Goal: Information Seeking & Learning: Compare options

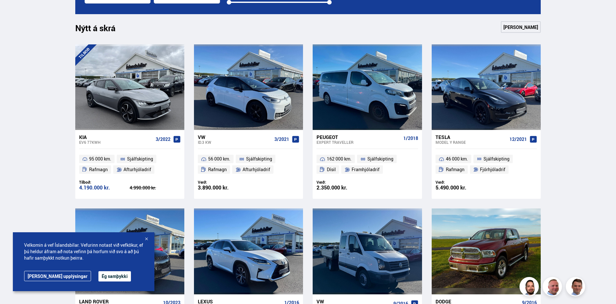
scroll to position [283, 0]
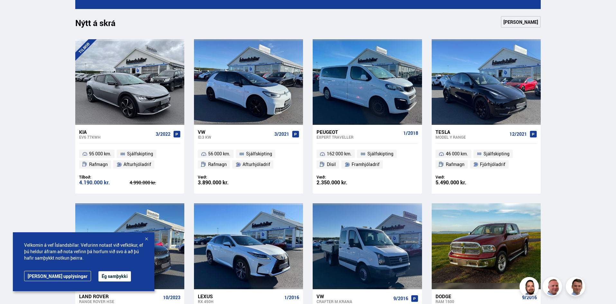
click at [98, 277] on button "Ég samþykki" at bounding box center [114, 276] width 32 height 10
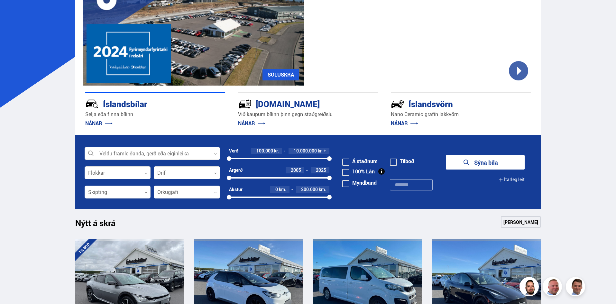
scroll to position [83, 0]
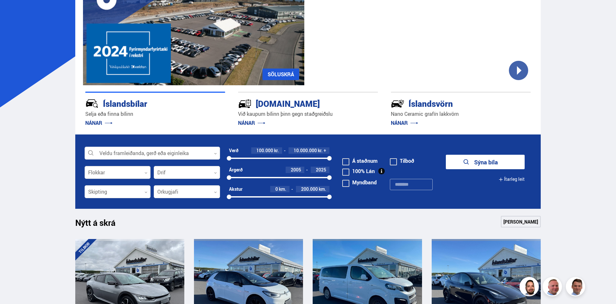
click at [139, 174] on div at bounding box center [118, 172] width 66 height 13
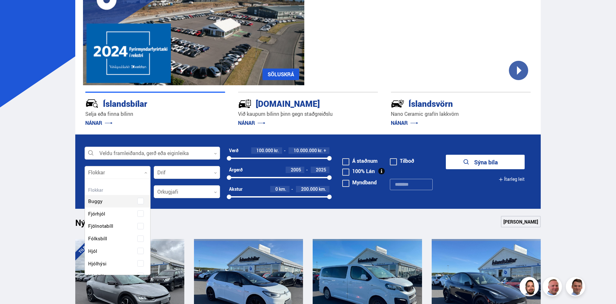
scroll to position [96, 64]
click at [113, 219] on label "Jeppi" at bounding box center [112, 223] width 51 height 9
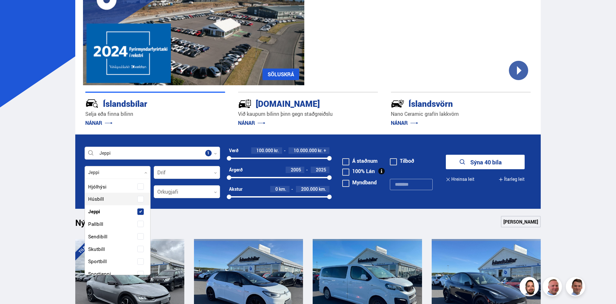
click at [434, 195] on div at bounding box center [414, 186] width 48 height 20
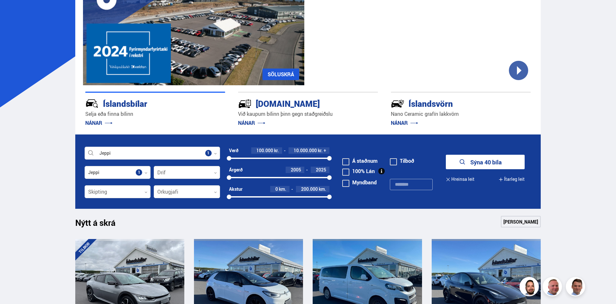
click at [481, 162] on button "Sýna 40 bíla" at bounding box center [485, 162] width 79 height 14
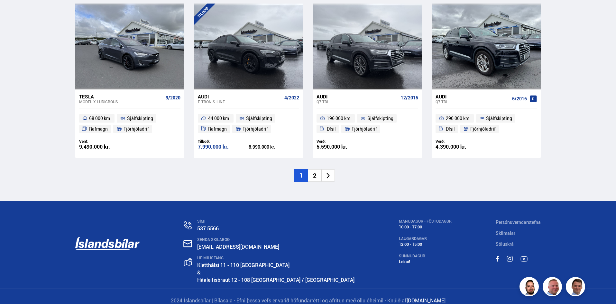
scroll to position [970, 0]
click at [313, 175] on li "2" at bounding box center [315, 175] width 14 height 13
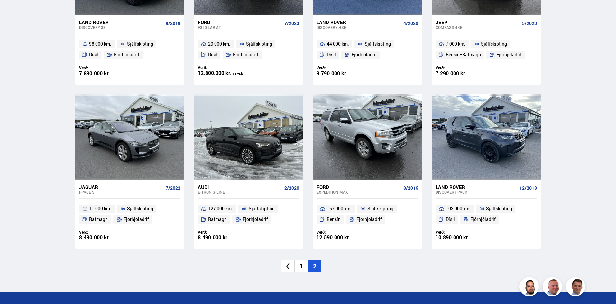
scroll to position [551, 0]
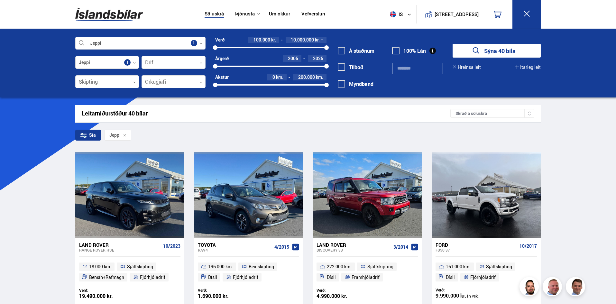
click at [135, 62] on icon at bounding box center [134, 62] width 3 height 3
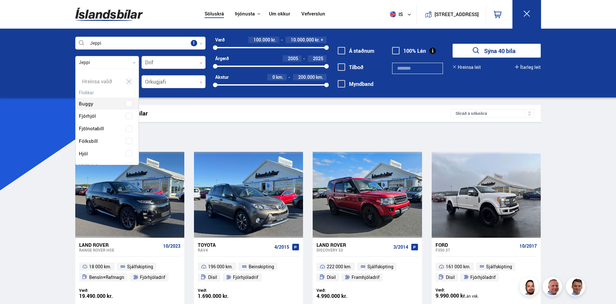
scroll to position [96, 61]
click at [129, 80] on icon at bounding box center [129, 81] width 5 height 4
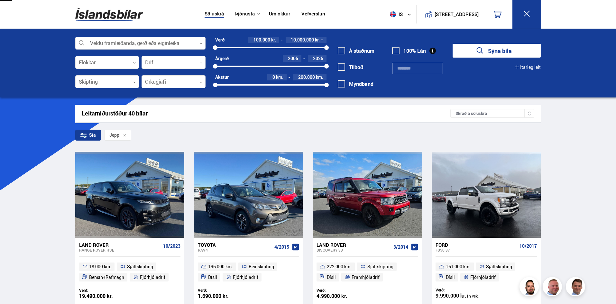
click at [5, 87] on div "Veldu framleiðanda, gerð eða eiginleika 0 Flokkar 0 Drif 0 Skipting 0 Orkugjafi…" at bounding box center [308, 63] width 616 height 69
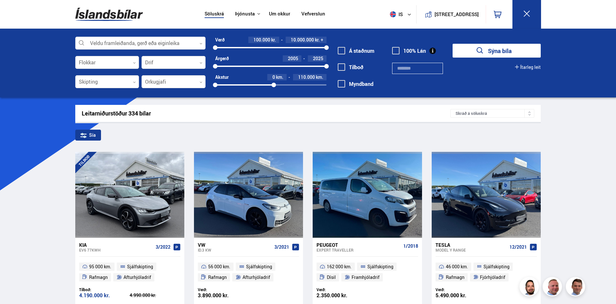
drag, startPoint x: 326, startPoint y: 83, endPoint x: 272, endPoint y: 84, distance: 53.4
click at [272, 84] on div at bounding box center [274, 85] width 5 height 5
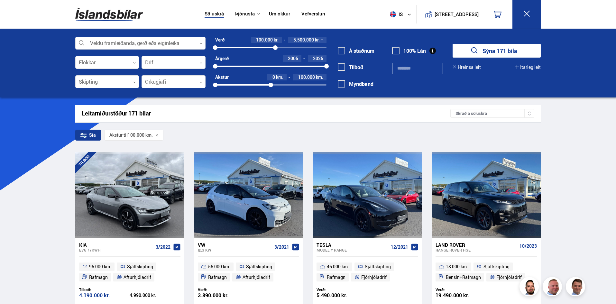
drag, startPoint x: 328, startPoint y: 47, endPoint x: 275, endPoint y: 53, distance: 54.1
click at [275, 53] on div "Verð 100.000 kr. 5.500.000 kr. + 100000 5452366 Árgerð 2005 2025 2005 2025 Akst…" at bounding box center [266, 65] width 121 height 56
click at [275, 53] on div "Verð 100.000 kr. 5.400.000 kr. 100000 5400000 Árgerð 2005 2025 2005 2025 Akstur…" at bounding box center [266, 65] width 121 height 56
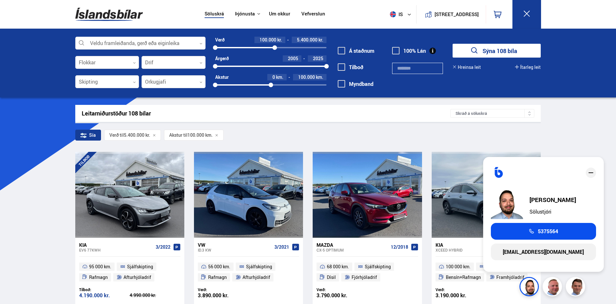
click at [591, 173] on icon "close" at bounding box center [590, 172] width 5 height 1
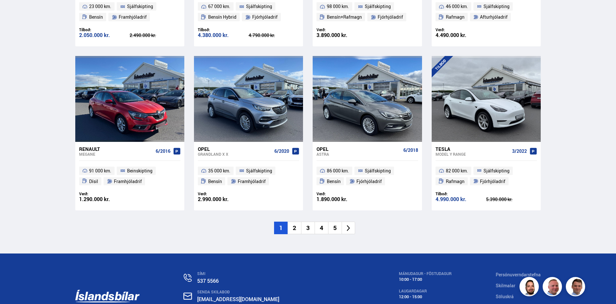
scroll to position [917, 0]
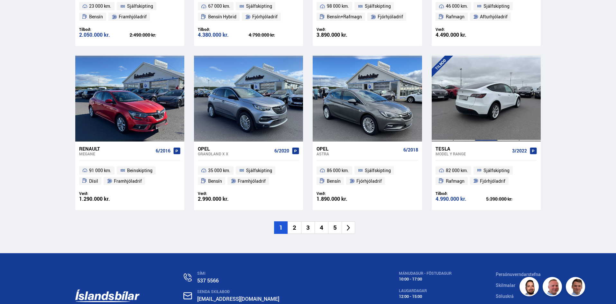
click at [488, 87] on div at bounding box center [486, 99] width 22 height 86
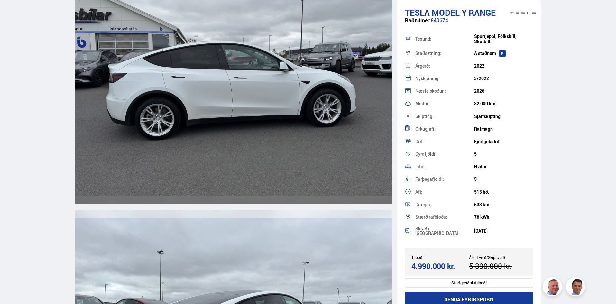
scroll to position [1361, 0]
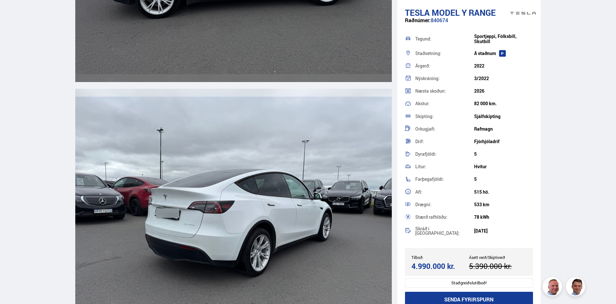
scroll to position [978, 0]
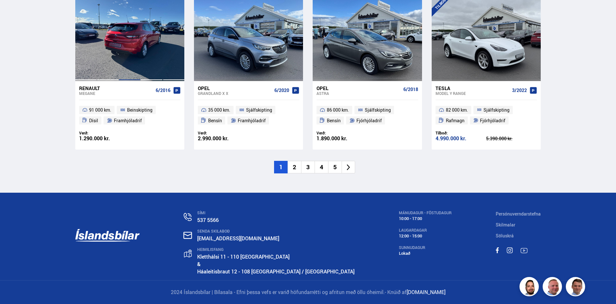
click at [128, 46] on div at bounding box center [130, 38] width 22 height 86
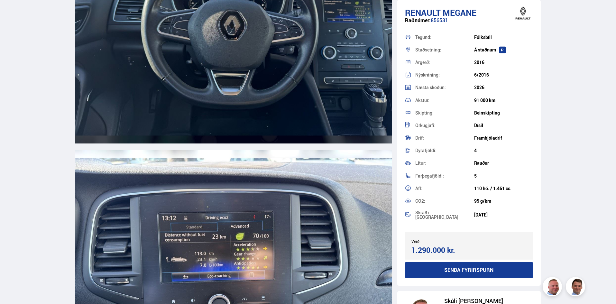
scroll to position [3166, 0]
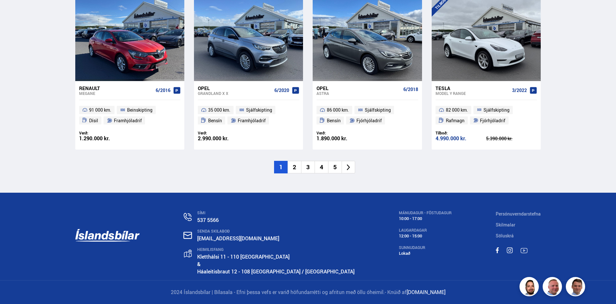
scroll to position [978, 0]
click at [296, 167] on li "2" at bounding box center [295, 167] width 14 height 13
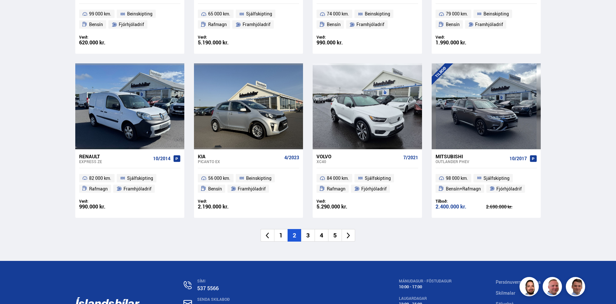
scroll to position [909, 0]
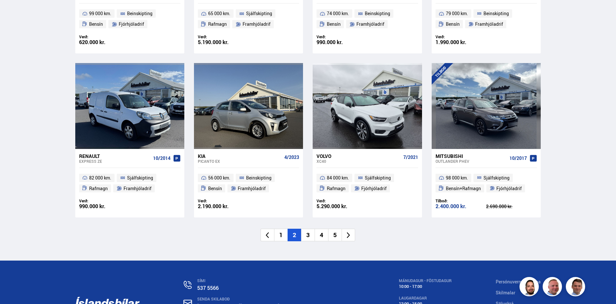
click at [308, 236] on li "3" at bounding box center [308, 235] width 14 height 13
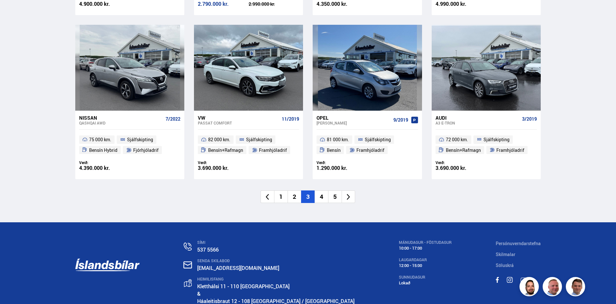
scroll to position [977, 0]
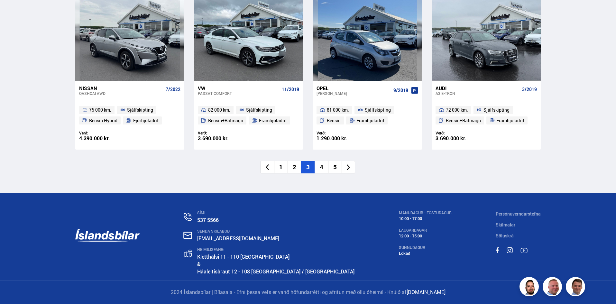
click at [322, 166] on li "4" at bounding box center [322, 167] width 14 height 13
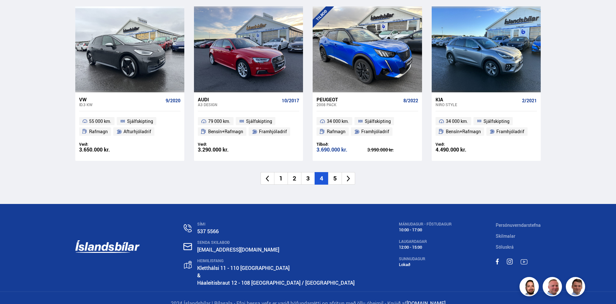
scroll to position [978, 0]
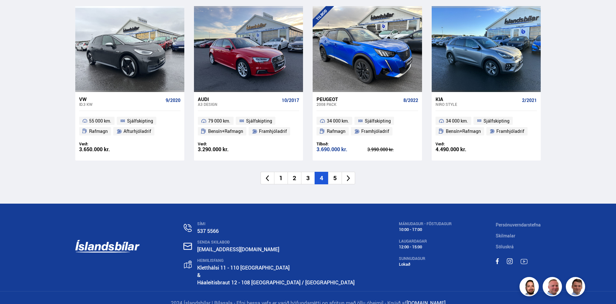
click at [337, 172] on li "5" at bounding box center [335, 178] width 14 height 13
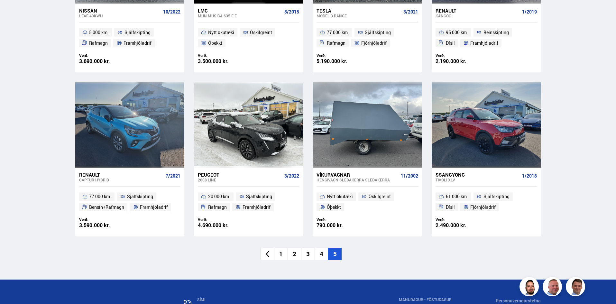
scroll to position [399, 0]
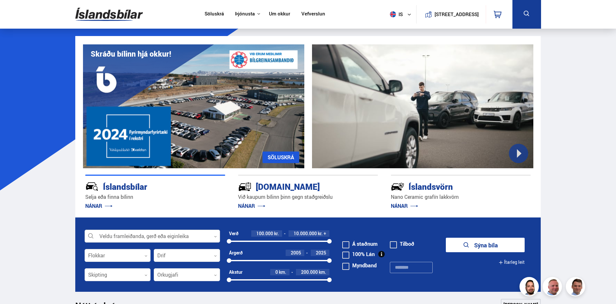
click at [124, 236] on div at bounding box center [152, 236] width 135 height 13
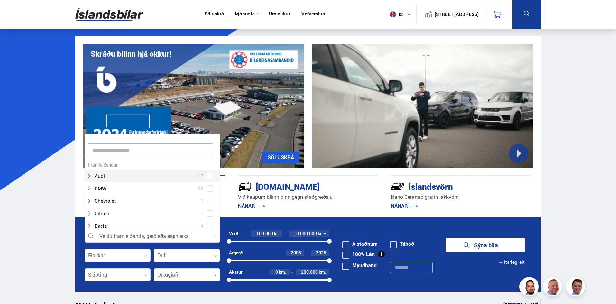
scroll to position [96, 134]
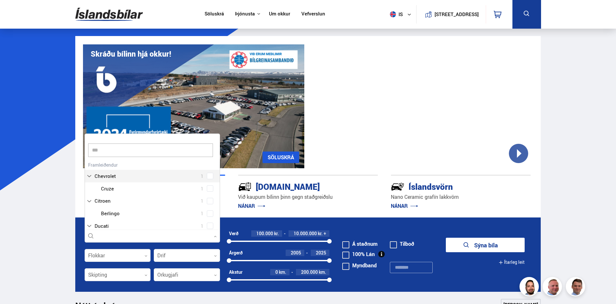
type input "****"
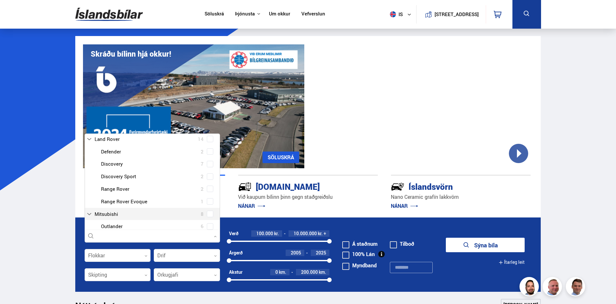
scroll to position [37, 0]
click at [146, 202] on div at bounding box center [158, 201] width 119 height 9
click at [209, 203] on div "Land Rover Defender 2 Land Rover Discovery 7 Land Rover Discovery Sport 2 Land …" at bounding box center [152, 176] width 135 height 62
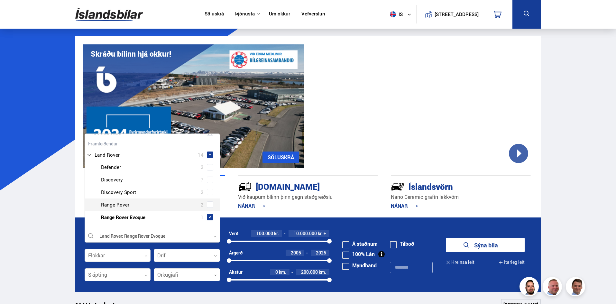
scroll to position [34, 0]
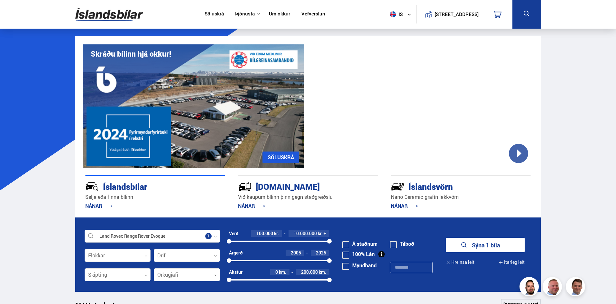
click at [508, 239] on button "Sýna 1 bíla" at bounding box center [485, 245] width 79 height 14
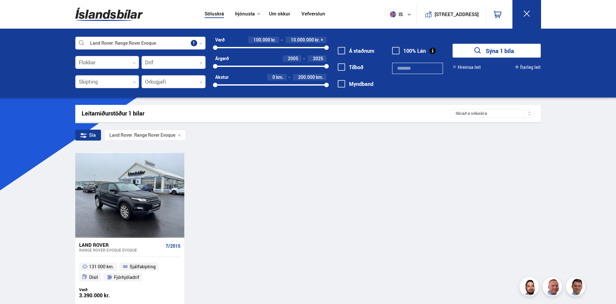
click at [203, 44] on div at bounding box center [140, 43] width 130 height 13
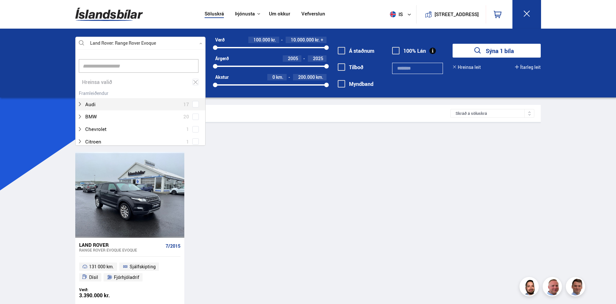
scroll to position [96, 128]
click at [152, 80] on div "Hreinsa valið" at bounding box center [141, 82] width 130 height 13
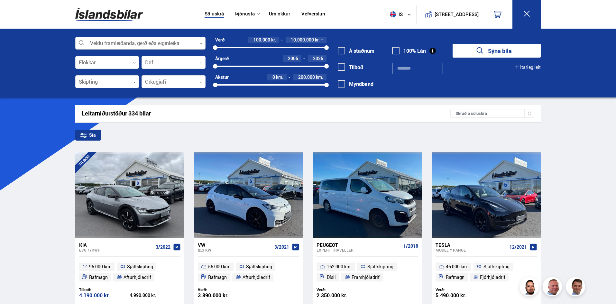
click at [168, 41] on div at bounding box center [140, 43] width 130 height 13
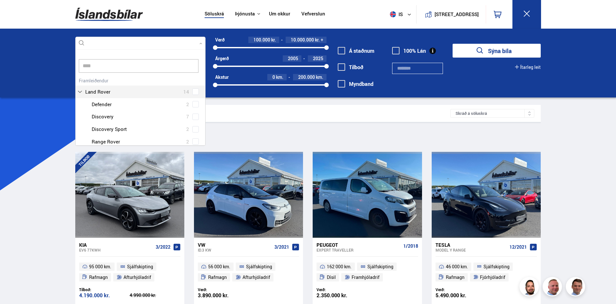
click at [134, 90] on div "Land Rover 14 Land Rover Defender 2 Land Rover Discovery 7 Land Rover Discovery…" at bounding box center [141, 118] width 130 height 85
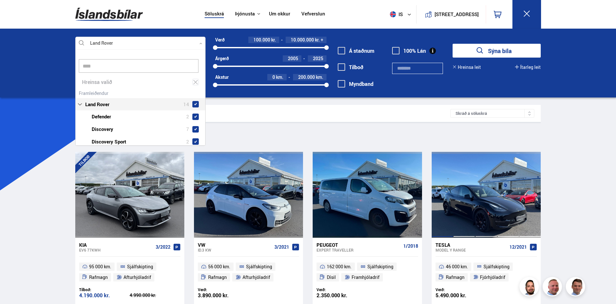
type input "****"
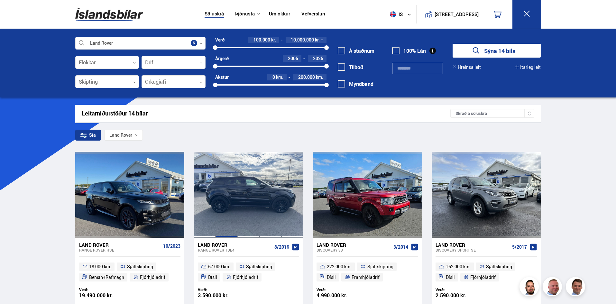
click at [232, 196] on div at bounding box center [227, 195] width 22 height 86
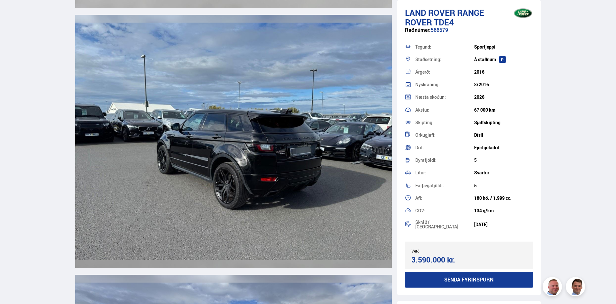
scroll to position [1740, 0]
